Goal: Communication & Community: Answer question/provide support

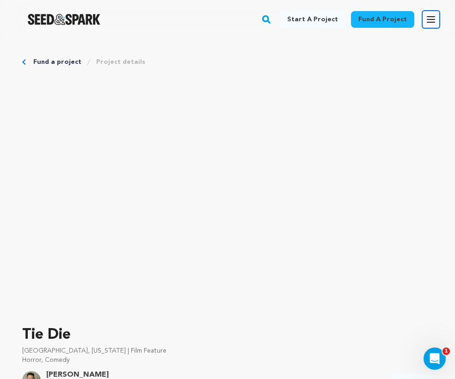
click at [430, 19] on icon "button" at bounding box center [431, 19] width 11 height 11
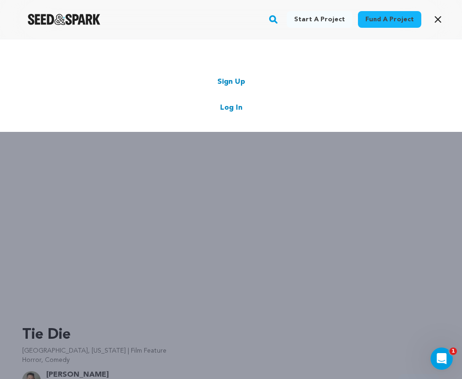
click at [225, 106] on link "Log In" at bounding box center [231, 107] width 22 height 11
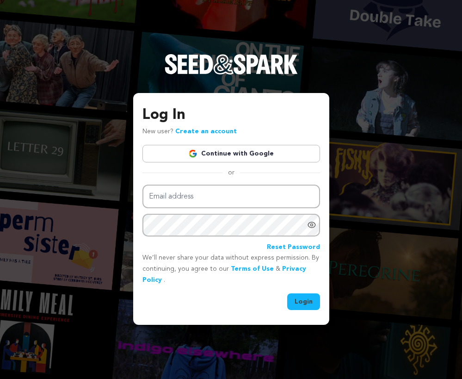
click at [224, 154] on link "Continue with Google" at bounding box center [232, 154] width 178 height 18
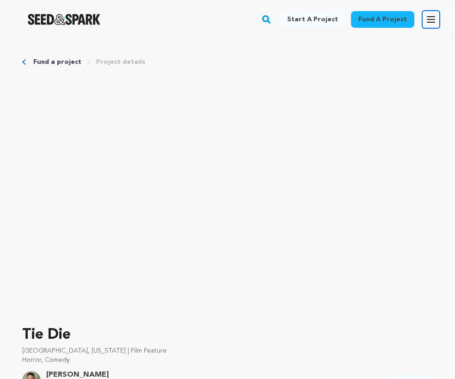
click at [429, 17] on icon "button" at bounding box center [431, 20] width 7 height 6
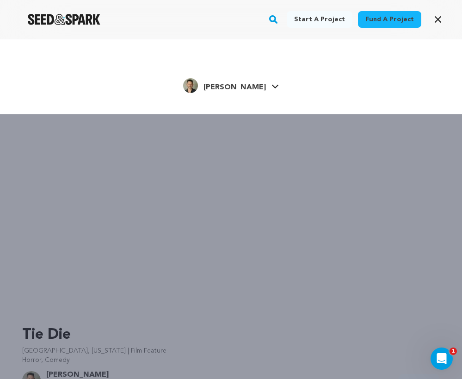
click at [232, 85] on span "[PERSON_NAME]" at bounding box center [235, 87] width 62 height 7
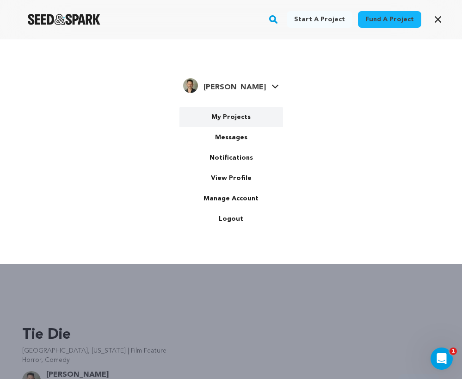
click at [242, 115] on link "My Projects" at bounding box center [232, 117] width 104 height 20
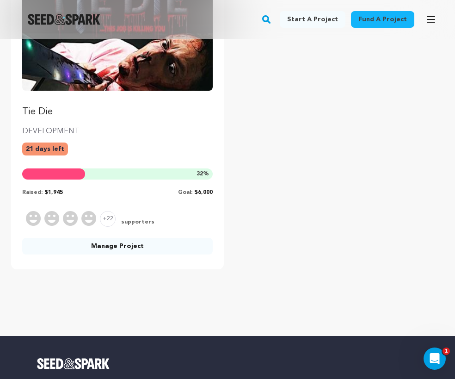
scroll to position [169, 0]
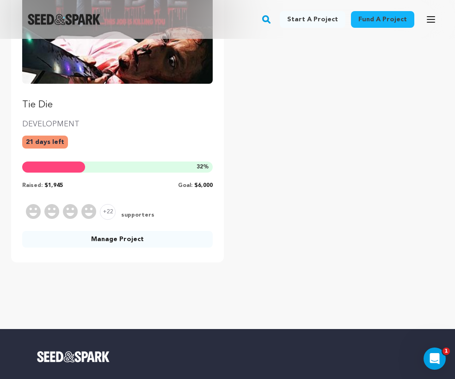
click at [124, 242] on link "Manage Project" at bounding box center [117, 239] width 191 height 17
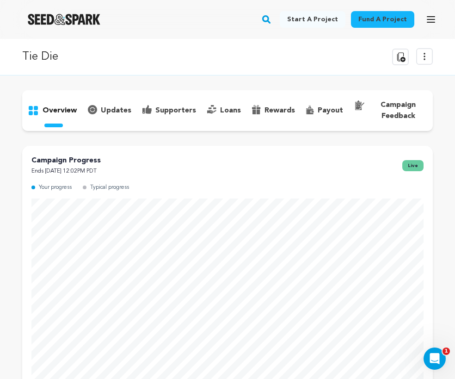
click at [170, 109] on p "supporters" at bounding box center [176, 110] width 41 height 11
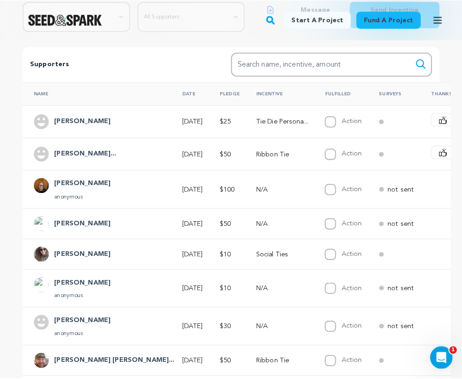
scroll to position [183, 0]
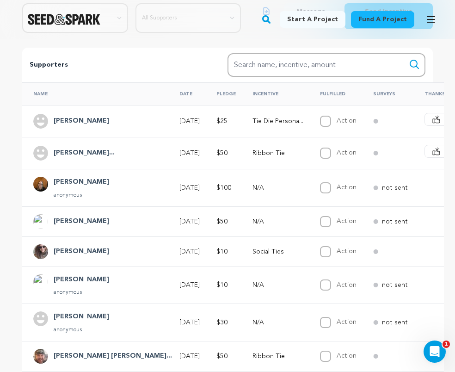
click at [445, 153] on span "Say Thanks" at bounding box center [463, 151] width 37 height 9
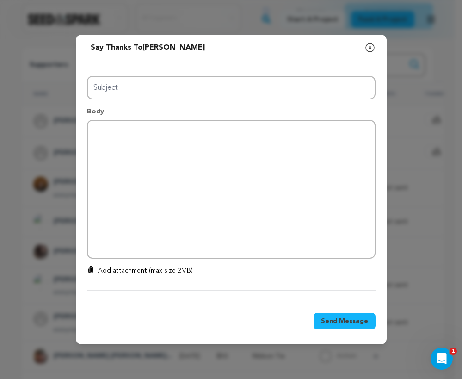
type input "Thanks for your support!"
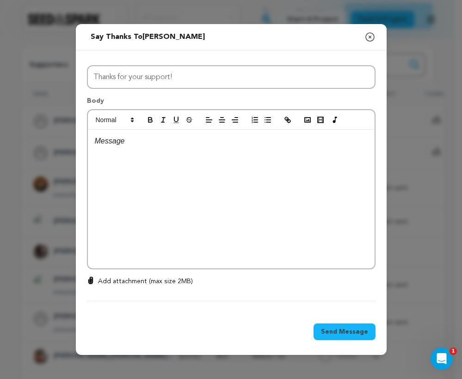
click at [143, 150] on div at bounding box center [231, 199] width 287 height 139
click at [371, 38] on icon "button" at bounding box center [370, 36] width 11 height 11
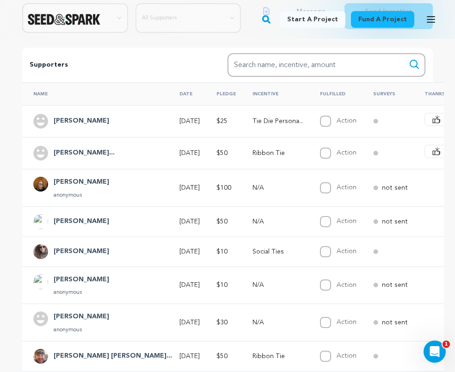
click at [445, 154] on span "Say Thanks" at bounding box center [463, 151] width 37 height 9
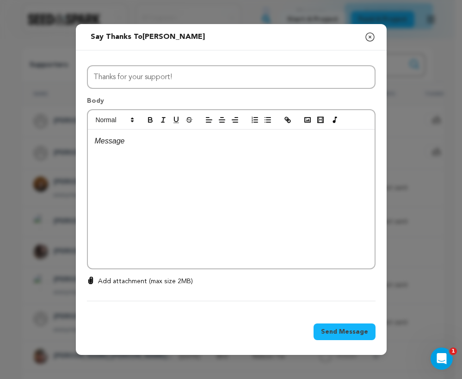
click at [173, 174] on div at bounding box center [231, 199] width 287 height 139
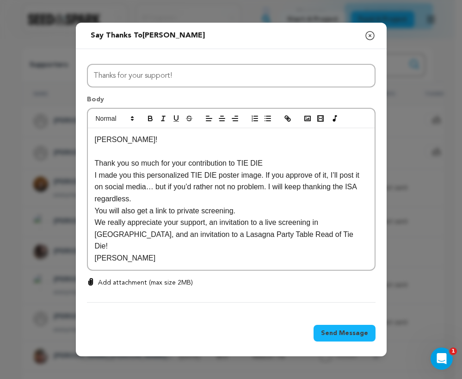
scroll to position [0, 0]
drag, startPoint x: 182, startPoint y: 166, endPoint x: 164, endPoint y: 163, distance: 18.2
click at [182, 166] on p "Thank you so much for your contribution to TIE DIE" at bounding box center [231, 163] width 273 height 12
drag, startPoint x: 132, startPoint y: 156, endPoint x: 151, endPoint y: 158, distance: 19.0
click at [132, 156] on p at bounding box center [231, 152] width 273 height 12
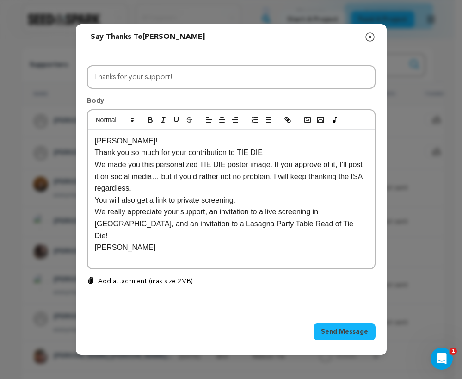
click at [344, 164] on p "We made you this personalized TIE DIE poster image. If you approve of it, I’ll …" at bounding box center [231, 177] width 273 height 36
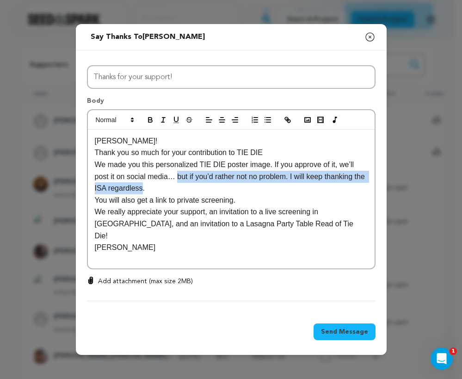
drag, startPoint x: 178, startPoint y: 177, endPoint x: 156, endPoint y: 188, distance: 24.8
click at [156, 188] on p "We made you this personalized TIE DIE poster image. If you approve of it, we’ll…" at bounding box center [231, 177] width 273 height 36
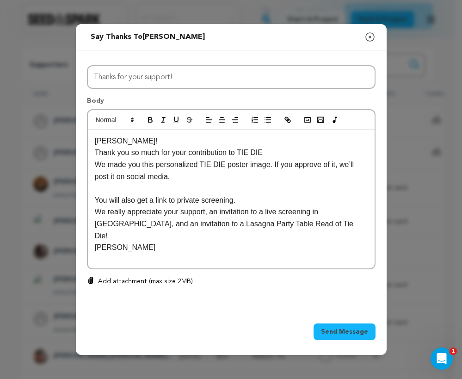
click at [303, 155] on p "Thank you so much for your contribution to TIE DIE" at bounding box center [231, 153] width 273 height 12
click at [185, 181] on p "We made you this personalized TIE DIE poster image. If you approve of it, we’ll…" at bounding box center [231, 171] width 273 height 24
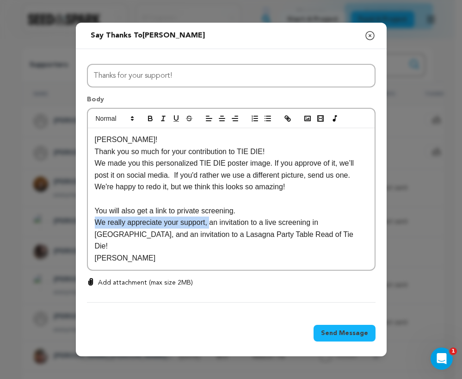
drag, startPoint x: 211, startPoint y: 225, endPoint x: 89, endPoint y: 226, distance: 122.2
click at [89, 226] on div "Jessica! Thank you so much for your contribution to TIE DIE! We made you this p…" at bounding box center [231, 199] width 287 height 142
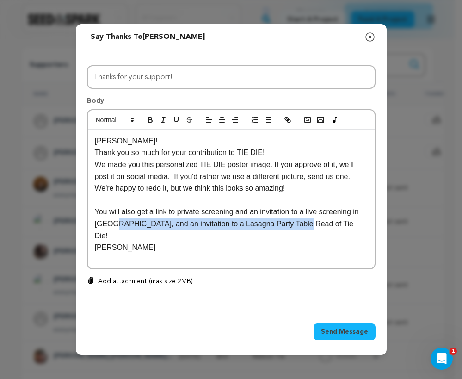
drag, startPoint x: 297, startPoint y: 225, endPoint x: 111, endPoint y: 227, distance: 186.1
click at [111, 227] on p "You will also get a link to private screening and an invitation to a live scree…" at bounding box center [231, 224] width 273 height 36
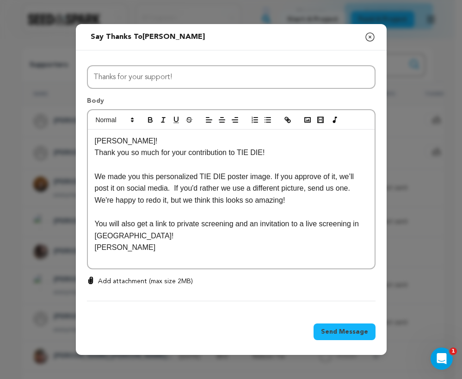
click at [238, 223] on p "You will also get a link to private screening and an invitation to a live scree…" at bounding box center [231, 230] width 273 height 24
drag, startPoint x: 231, startPoint y: 228, endPoint x: 101, endPoint y: 238, distance: 130.5
click at [101, 238] on p "You will also get a link to private screening and an invitation to a live scree…" at bounding box center [231, 230] width 273 height 24
click at [255, 224] on p "You will also get a link to private screening!" at bounding box center [231, 224] width 273 height 12
click at [295, 199] on p "We made you this personalized TIE DIE poster image. If you approve of it, we’ll…" at bounding box center [231, 189] width 273 height 36
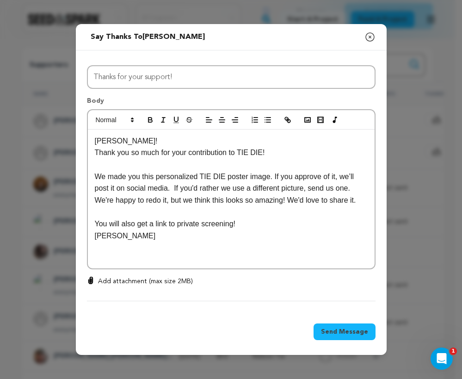
click at [97, 201] on p "We made you this personalized TIE DIE poster image. If you approve of it, we’ll…" at bounding box center [231, 189] width 273 height 36
click at [255, 224] on p "You will also get a link to private screening!" at bounding box center [231, 224] width 273 height 12
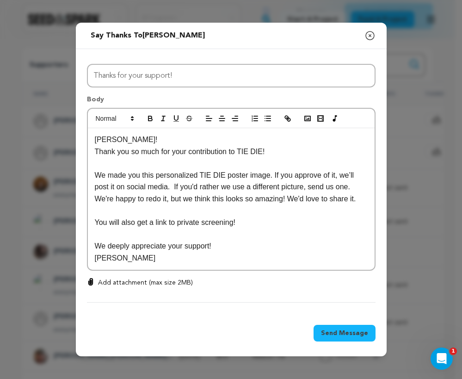
click at [269, 262] on p "[PERSON_NAME]" at bounding box center [231, 258] width 273 height 12
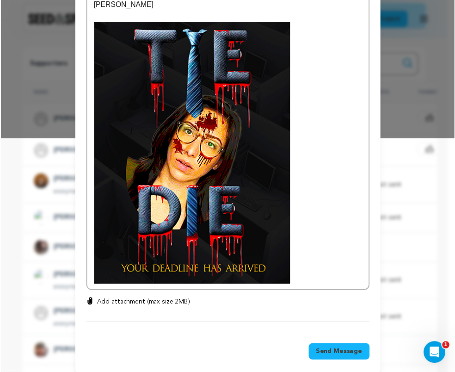
scroll to position [248, 0]
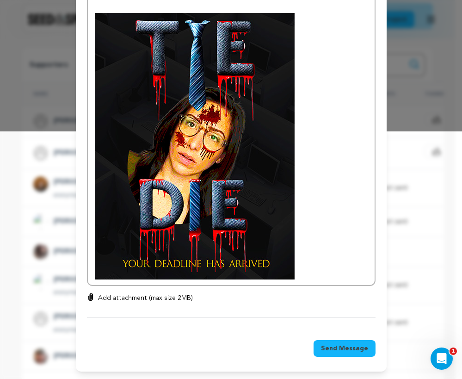
click at [346, 349] on span "Send Message" at bounding box center [344, 348] width 47 height 9
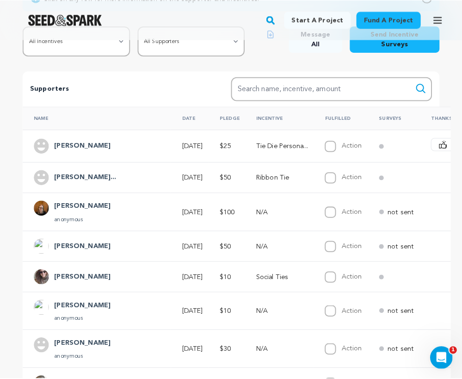
scroll to position [102, 0]
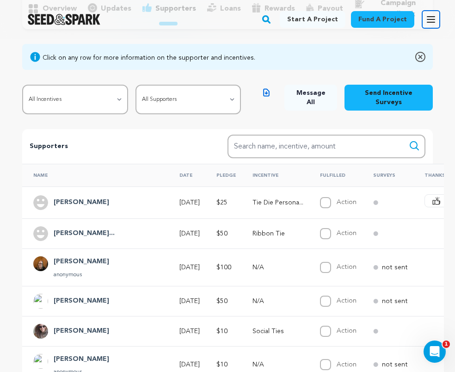
click at [435, 23] on icon "button" at bounding box center [431, 19] width 11 height 11
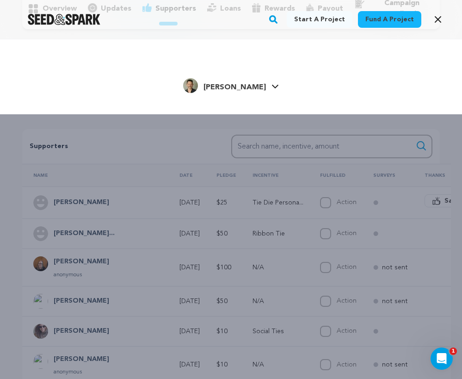
click at [259, 83] on link "Chris V. Chris V." at bounding box center [231, 84] width 96 height 17
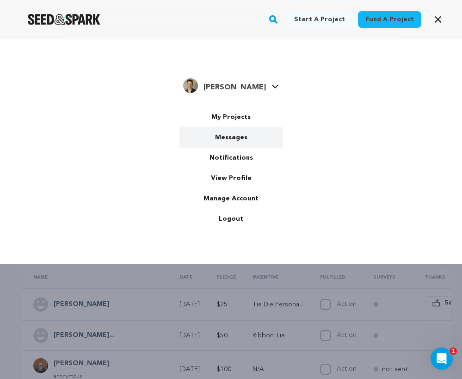
click at [231, 138] on link "Messages" at bounding box center [232, 137] width 104 height 20
click at [234, 136] on link "Messages" at bounding box center [232, 137] width 104 height 20
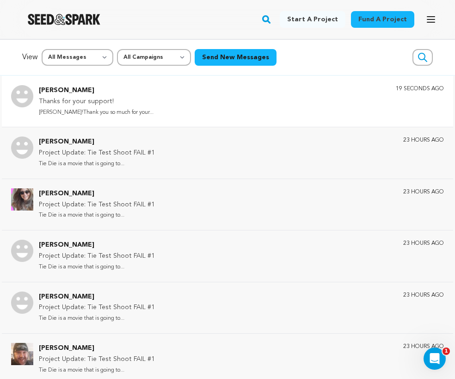
click at [96, 102] on p "Thanks for your support!" at bounding box center [96, 101] width 115 height 11
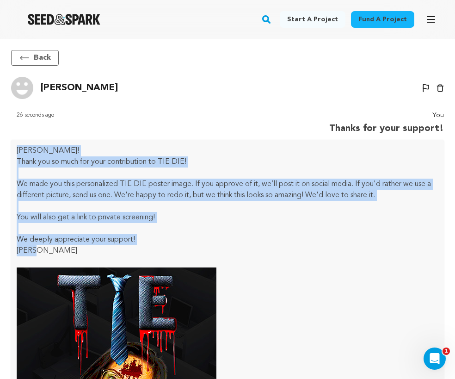
drag, startPoint x: 17, startPoint y: 151, endPoint x: 41, endPoint y: 249, distance: 100.6
click at [41, 249] on div "[PERSON_NAME]! Thank you so much for your contribution to TIE DIE! We made you …" at bounding box center [227, 340] width 433 height 400
copy div "[PERSON_NAME]! Thank you so much for your contribution to TIE DIE! We made you …"
drag, startPoint x: 45, startPoint y: 60, endPoint x: 86, endPoint y: 56, distance: 40.4
click at [45, 60] on button "Back" at bounding box center [35, 58] width 48 height 16
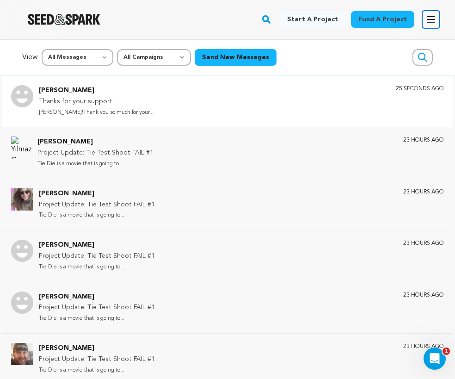
click at [430, 24] on icon "button" at bounding box center [431, 19] width 11 height 11
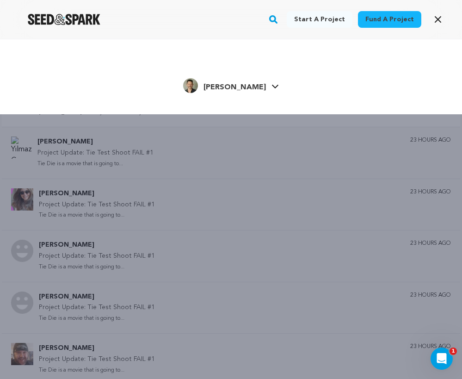
click at [272, 84] on icon at bounding box center [275, 86] width 7 height 5
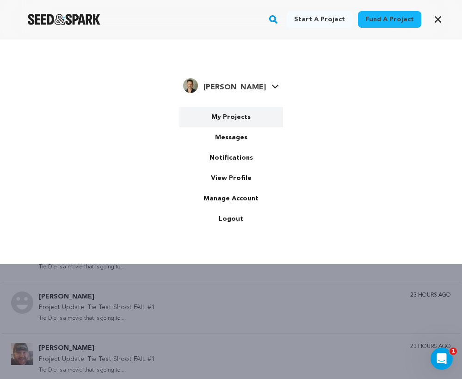
click at [244, 119] on link "My Projects" at bounding box center [232, 117] width 104 height 20
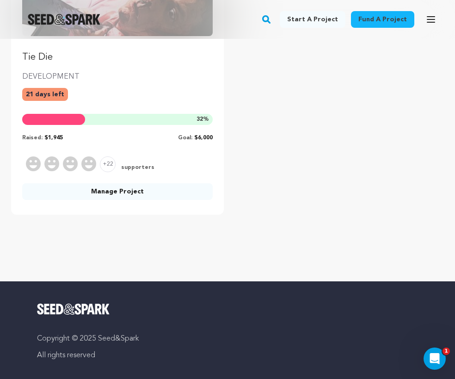
scroll to position [222, 0]
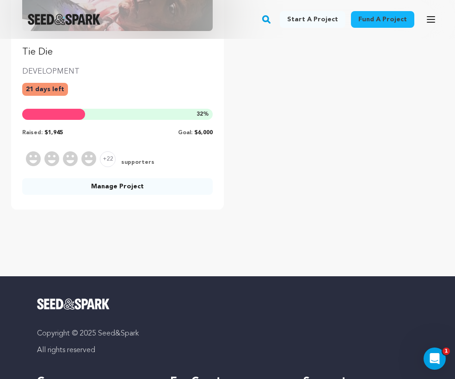
click at [116, 184] on link "Manage Project" at bounding box center [117, 186] width 191 height 17
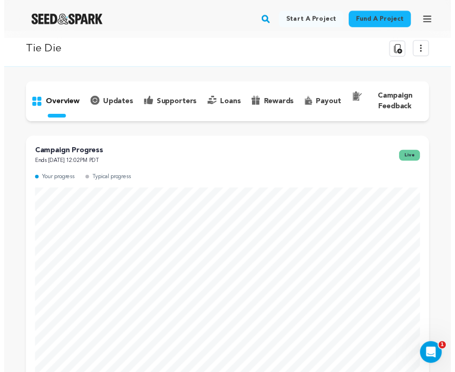
scroll to position [7, 0]
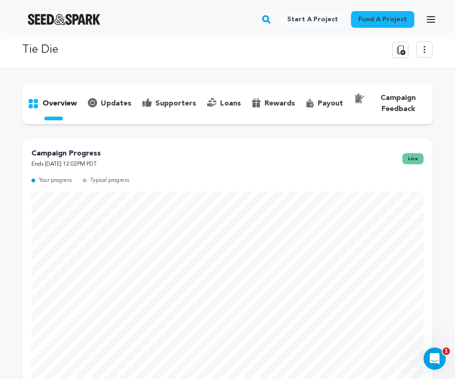
click at [169, 101] on p "supporters" at bounding box center [176, 103] width 41 height 11
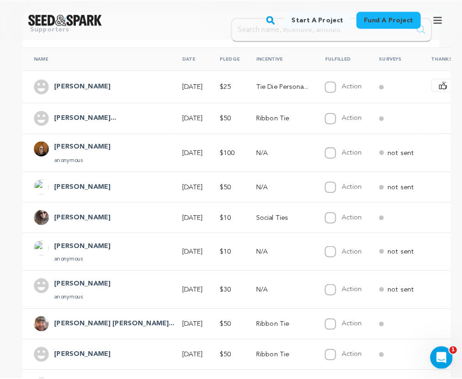
scroll to position [219, 0]
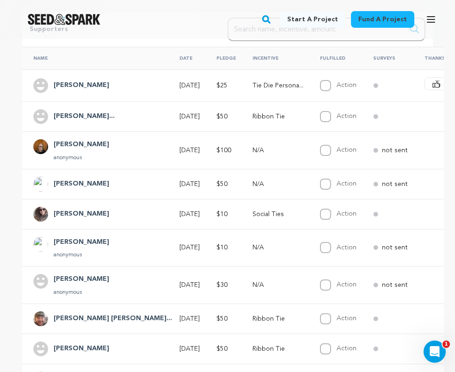
click at [445, 88] on span "Say Thanks" at bounding box center [463, 83] width 37 height 9
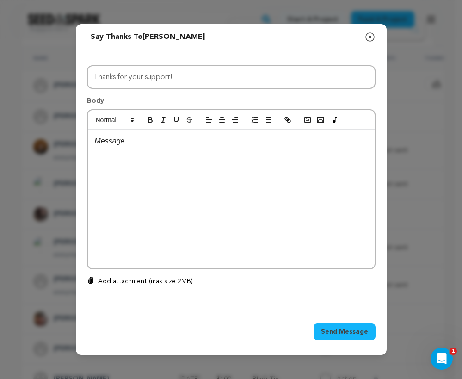
click at [131, 156] on div at bounding box center [231, 199] width 287 height 139
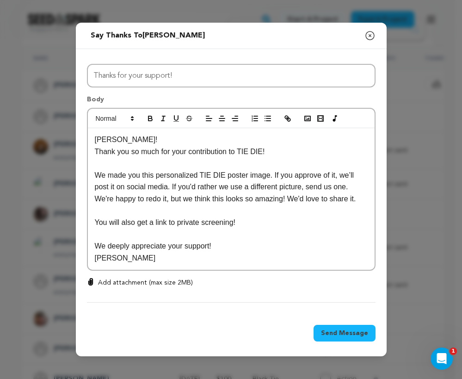
click at [108, 139] on p "[PERSON_NAME]!" at bounding box center [231, 140] width 273 height 12
drag, startPoint x: 255, startPoint y: 221, endPoint x: 79, endPoint y: 227, distance: 176.0
click at [79, 227] on div "All Incentives Social Ties Tie Die Personal Poster Image for Social Media Ribbo…" at bounding box center [231, 181] width 311 height 264
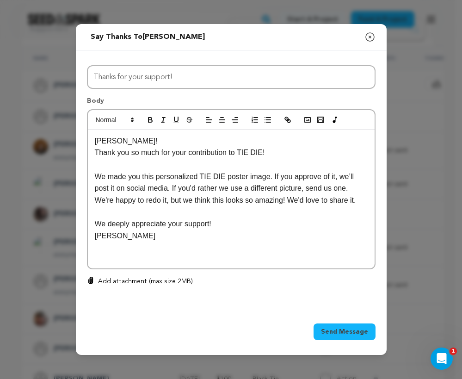
click at [225, 256] on div "[PERSON_NAME]! Thank you so much for your contribution to TIE DIE! We made you …" at bounding box center [231, 199] width 287 height 139
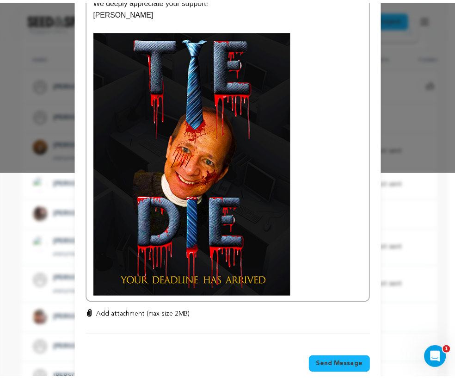
scroll to position [224, 0]
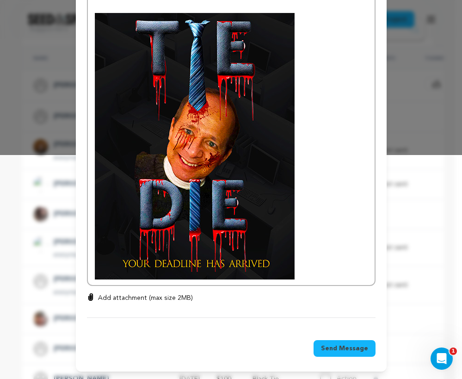
click at [344, 345] on span "Send Message" at bounding box center [344, 348] width 47 height 9
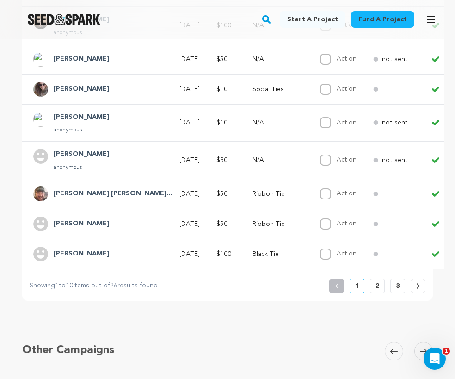
scroll to position [289, 0]
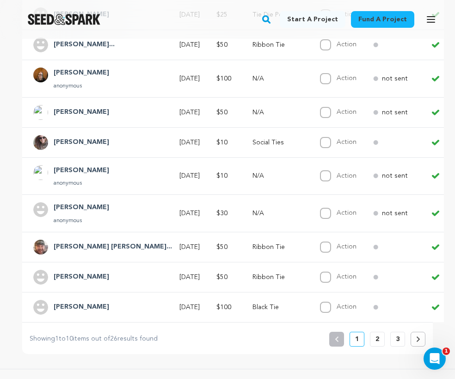
click at [62, 209] on h4 "[PERSON_NAME]" at bounding box center [82, 207] width 56 height 11
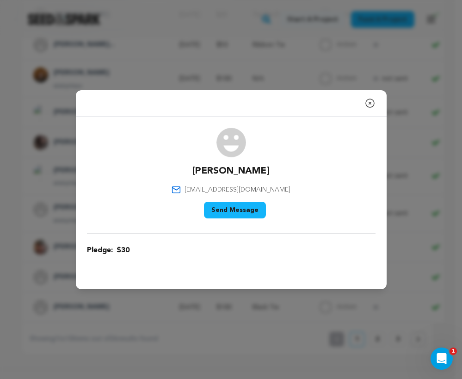
click at [367, 102] on icon "button" at bounding box center [370, 103] width 11 height 11
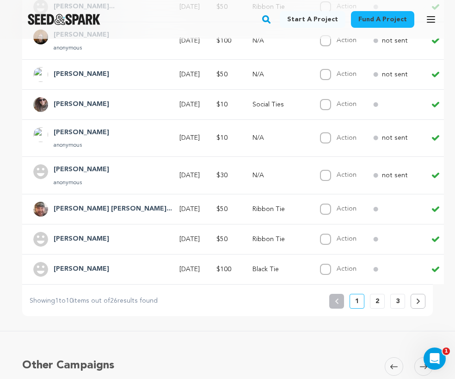
scroll to position [0, 0]
